Goal: Information Seeking & Learning: Learn about a topic

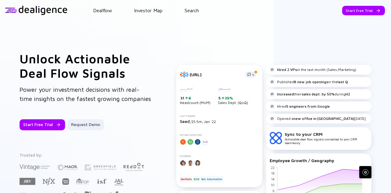
click at [351, 9] on div "Start Free Trial" at bounding box center [363, 10] width 43 height 9
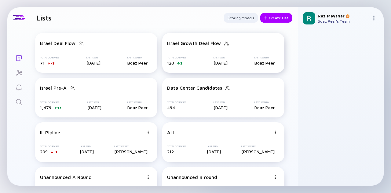
click at [215, 47] on div "Israel Growth Deal Flow Total Companies 120 2 Last Seen [DATE] Last Seen By Boa…" at bounding box center [223, 53] width 122 height 40
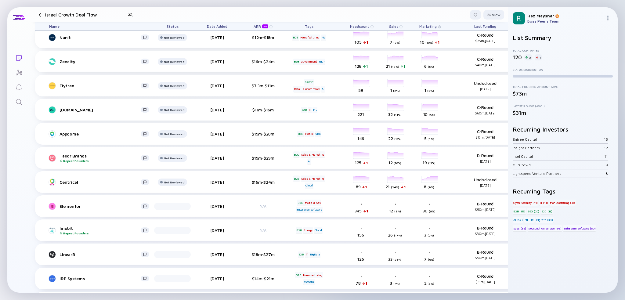
scroll to position [1578, 0]
click at [24, 103] on link "Search" at bounding box center [18, 101] width 23 height 15
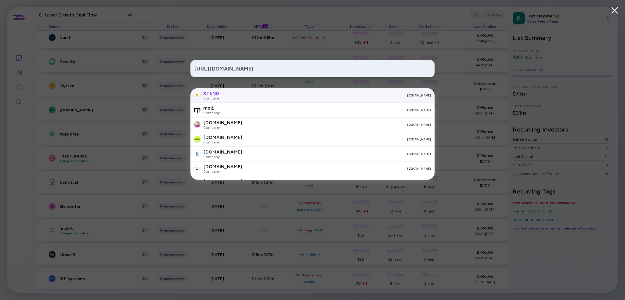
type input "[URL][DOMAIN_NAME]"
click at [270, 96] on div "[DOMAIN_NAME]" at bounding box center [328, 95] width 206 height 4
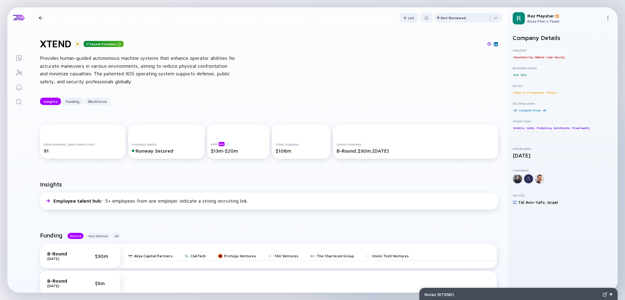
click at [19, 104] on icon "Search" at bounding box center [19, 102] width 6 height 6
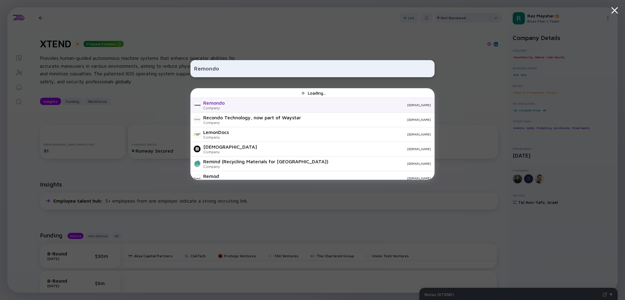
type input "Remondo"
click at [266, 108] on div "Remondo Company [DOMAIN_NAME]" at bounding box center [313, 105] width 244 height 15
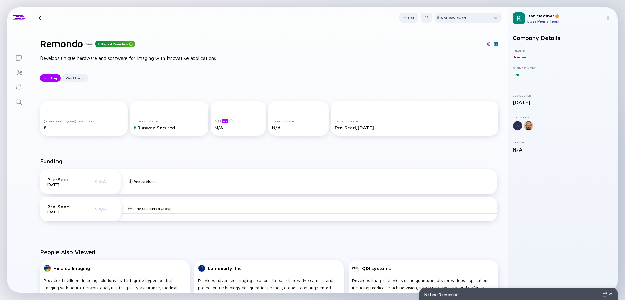
click at [19, 101] on icon "Search" at bounding box center [18, 101] width 7 height 7
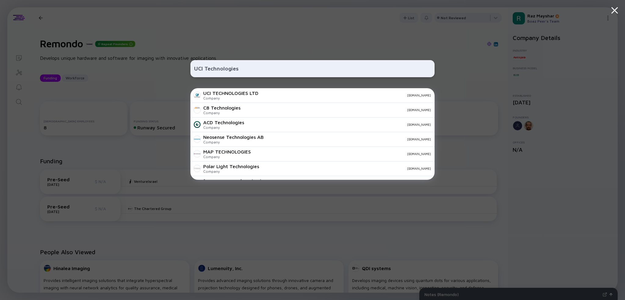
type input "UCI Technologies"
click at [258, 96] on div "Company" at bounding box center [230, 98] width 55 height 5
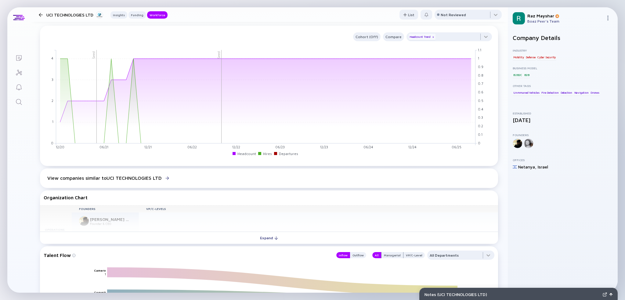
scroll to position [336, 0]
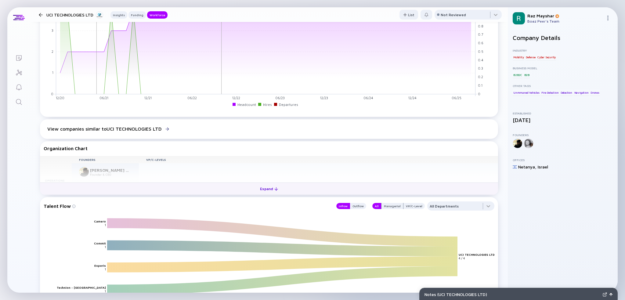
click at [267, 188] on div "Expand" at bounding box center [268, 188] width 25 height 9
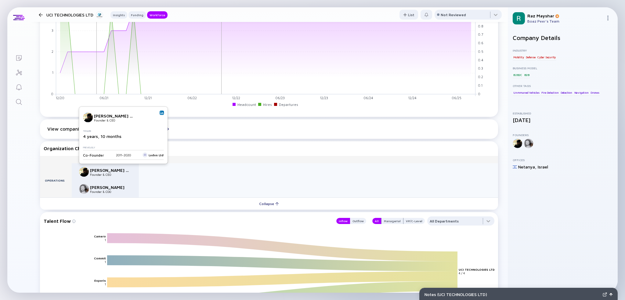
click at [162, 111] on link at bounding box center [162, 113] width 4 height 4
